Goal: Task Accomplishment & Management: Manage account settings

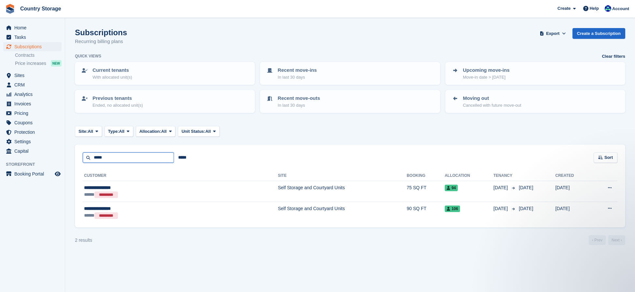
drag, startPoint x: 128, startPoint y: 156, endPoint x: 54, endPoint y: 156, distance: 74.0
click at [54, 156] on div "Home Tasks Subscriptions Subscriptions Subscriptions Contracts Price increases …" at bounding box center [317, 146] width 635 height 292
type input "****"
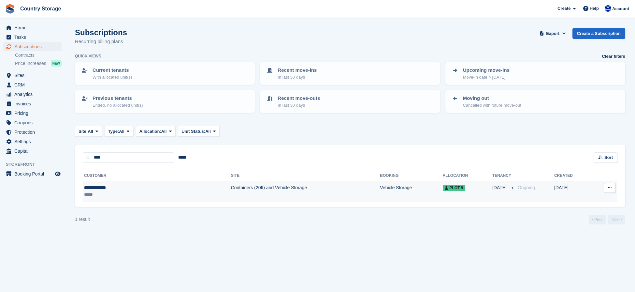
click at [92, 189] on div "**********" at bounding box center [121, 187] width 74 height 7
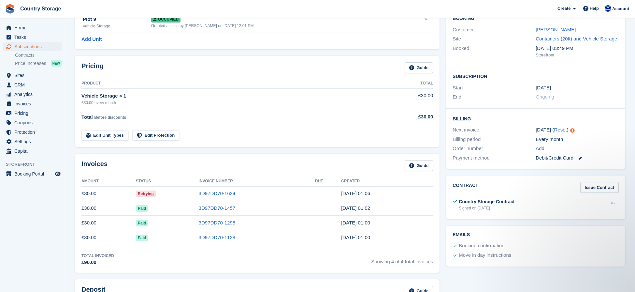
scroll to position [65, 0]
click at [207, 207] on link "3D97DD70-1457" at bounding box center [217, 207] width 37 height 6
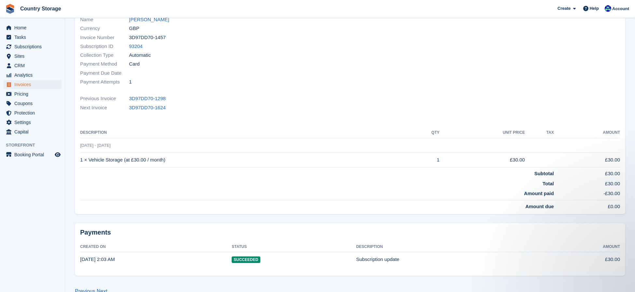
scroll to position [87, 0]
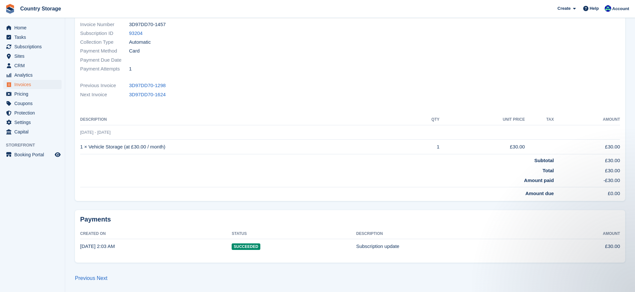
click at [611, 245] on td "£30.00" at bounding box center [582, 246] width 75 height 14
click at [354, 245] on td "Succeeded" at bounding box center [294, 246] width 124 height 14
click at [245, 250] on td "Succeeded" at bounding box center [294, 246] width 124 height 14
click at [89, 243] on time "30 Aug, 2:03 AM" at bounding box center [97, 246] width 35 height 6
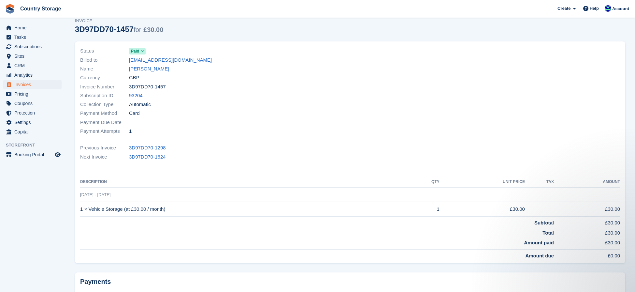
scroll to position [0, 0]
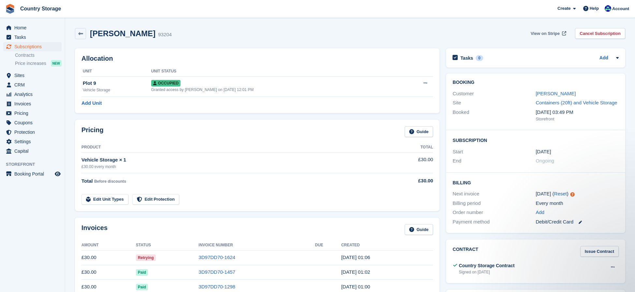
click at [551, 34] on span "View on Stripe" at bounding box center [545, 33] width 29 height 7
